Goal: Transaction & Acquisition: Purchase product/service

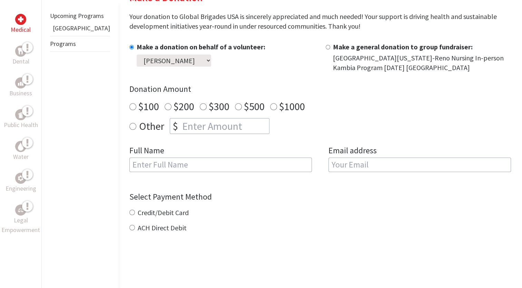
scroll to position [111, 0]
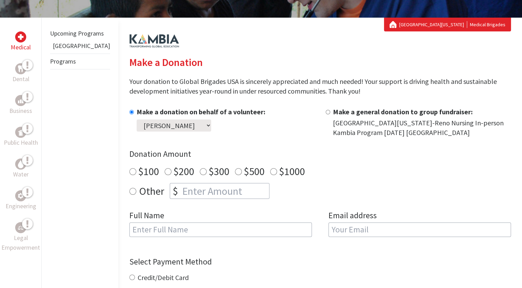
radio input "true"
click at [231, 192] on input "number" at bounding box center [225, 190] width 88 height 15
type input "1250"
click at [290, 167] on div "$100 $200 $300 $500 $1000" at bounding box center [319, 171] width 381 height 12
click at [237, 228] on input "text" at bounding box center [220, 229] width 182 height 14
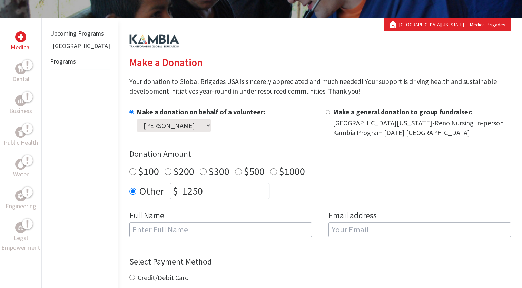
type input "[PERSON_NAME]"
type input "[EMAIL_ADDRESS][DOMAIN_NAME]"
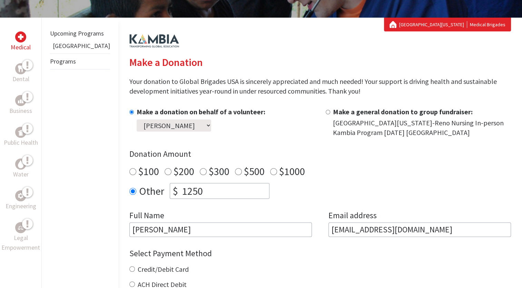
click at [310, 203] on div "Make a donation on behalf of a volunteer: Select a volunteer... [PERSON_NAME] […" at bounding box center [319, 172] width 381 height 130
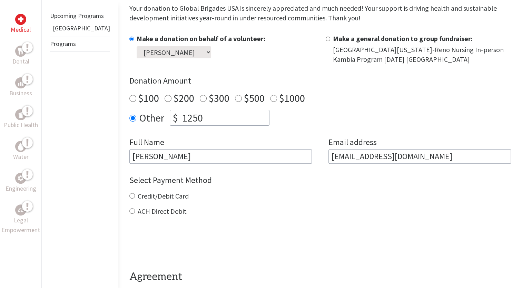
scroll to position [190, 0]
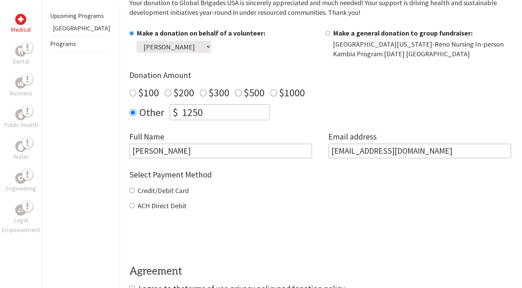
click at [129, 190] on input "Credit/Debit Card" at bounding box center [132, 190] width 6 height 6
radio input "true"
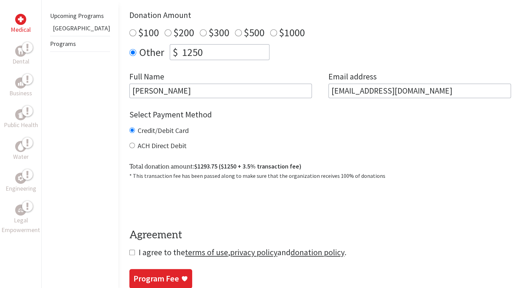
scroll to position [314, 0]
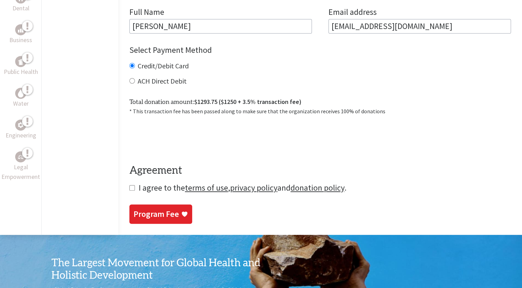
click at [129, 188] on input "checkbox" at bounding box center [132, 188] width 6 height 6
checkbox input "true"
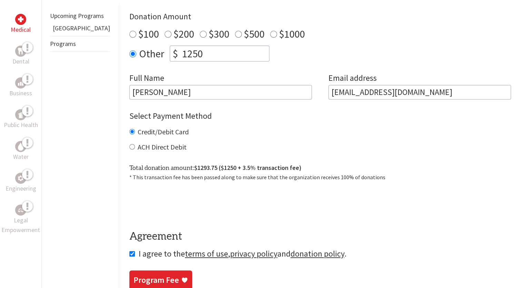
scroll to position [285, 0]
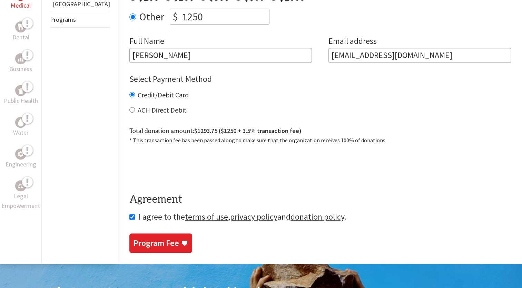
click at [138, 108] on label "ACH Direct Debit" at bounding box center [162, 110] width 49 height 9
click at [129, 108] on input "ACH Direct Debit" at bounding box center [132, 110] width 6 height 6
radio input "true"
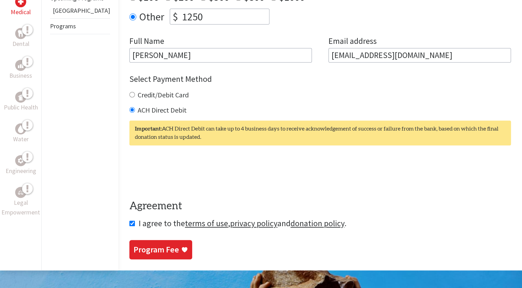
click at [129, 99] on div "Credit/Debit Card" at bounding box center [319, 95] width 381 height 10
click at [129, 94] on input "Credit/Debit Card" at bounding box center [132, 95] width 6 height 6
radio input "true"
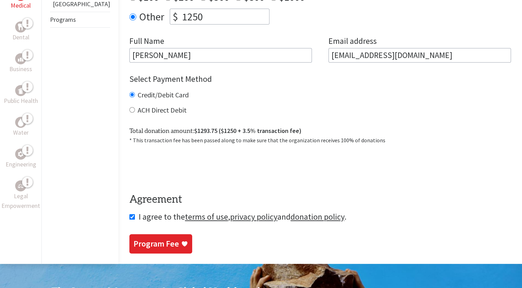
click at [161, 247] on div "Program Fee" at bounding box center [160, 243] width 54 height 11
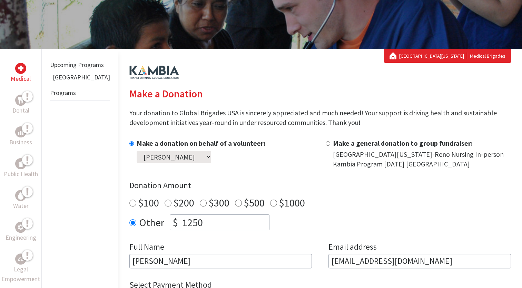
scroll to position [136, 0]
